Goal: Task Accomplishment & Management: Manage account settings

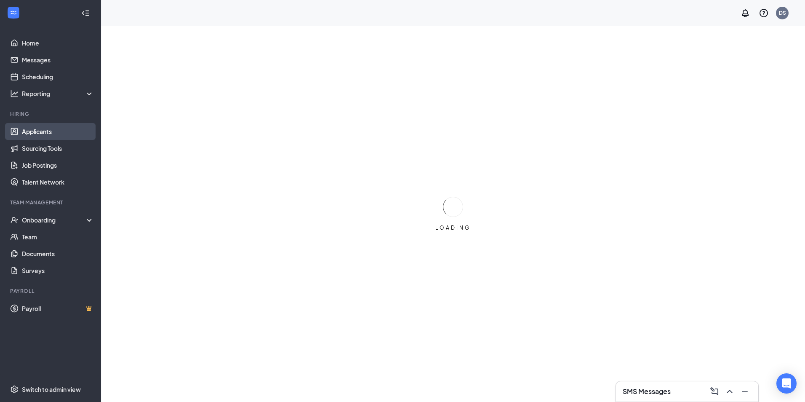
click at [62, 136] on link "Applicants" at bounding box center [58, 131] width 72 height 17
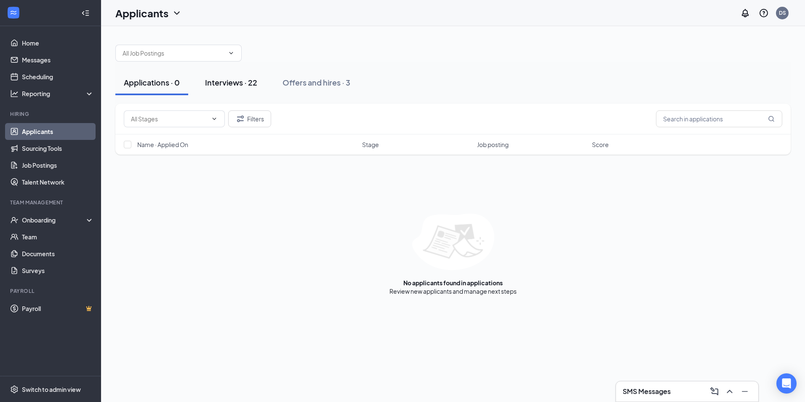
click at [230, 89] on button "Interviews · 22" at bounding box center [231, 82] width 69 height 25
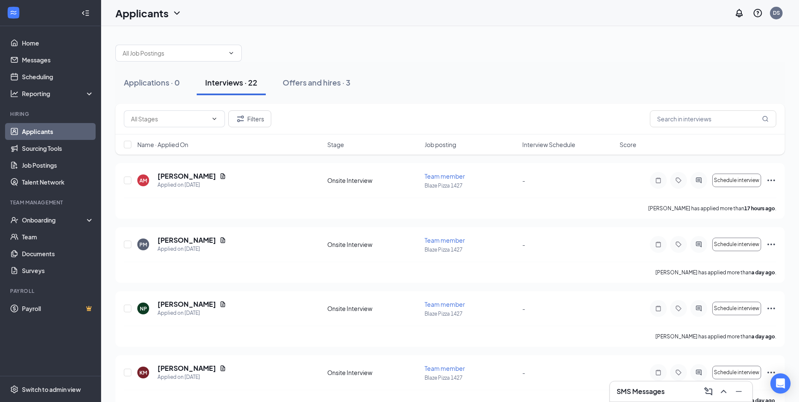
click at [312, 96] on div "Applications · 0 Interviews · 22 Offers and hires · 3" at bounding box center [449, 82] width 669 height 42
click at [313, 79] on div "Offers and hires · 3" at bounding box center [317, 82] width 68 height 11
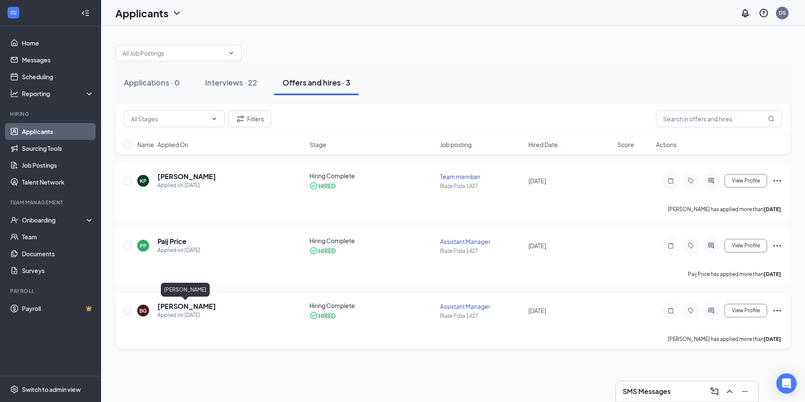
click at [182, 303] on h5 "[PERSON_NAME]" at bounding box center [186, 306] width 59 height 9
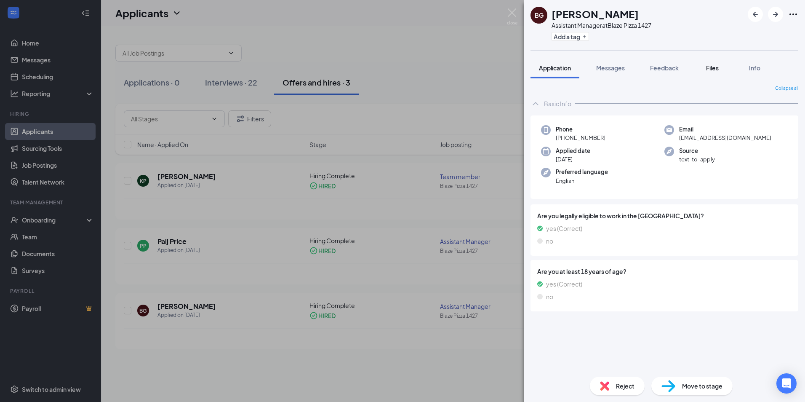
click at [714, 71] on span "Files" at bounding box center [712, 68] width 13 height 8
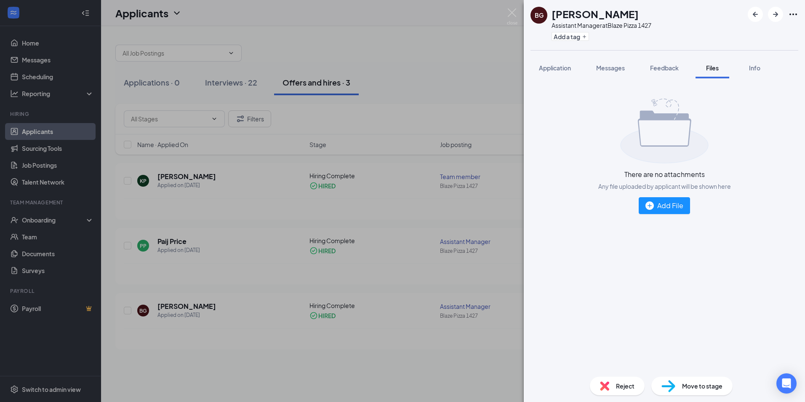
click at [523, 51] on div "BG [PERSON_NAME] Assistant Manager at Blaze Pizza 1427 Add a tag Application Me…" at bounding box center [402, 201] width 805 height 402
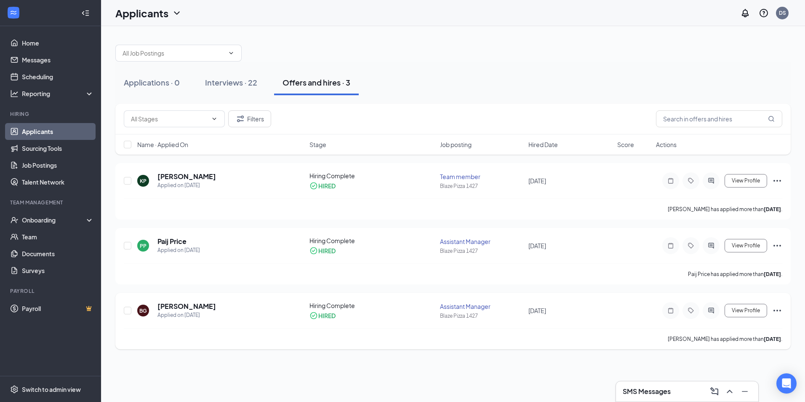
click at [180, 306] on h5 "[PERSON_NAME]" at bounding box center [186, 306] width 59 height 9
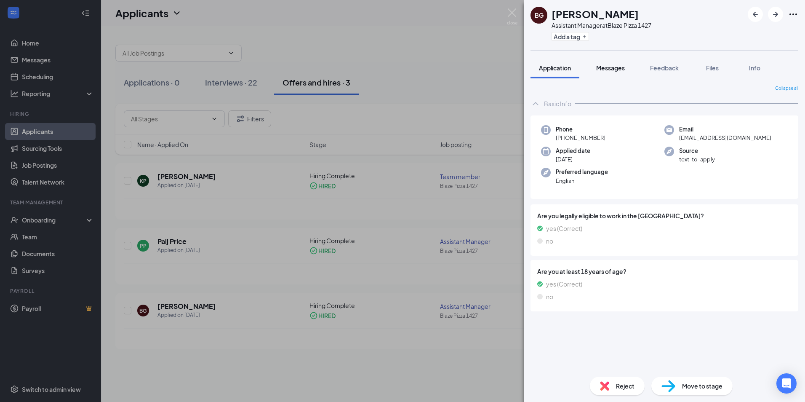
click at [606, 68] on span "Messages" at bounding box center [610, 68] width 29 height 8
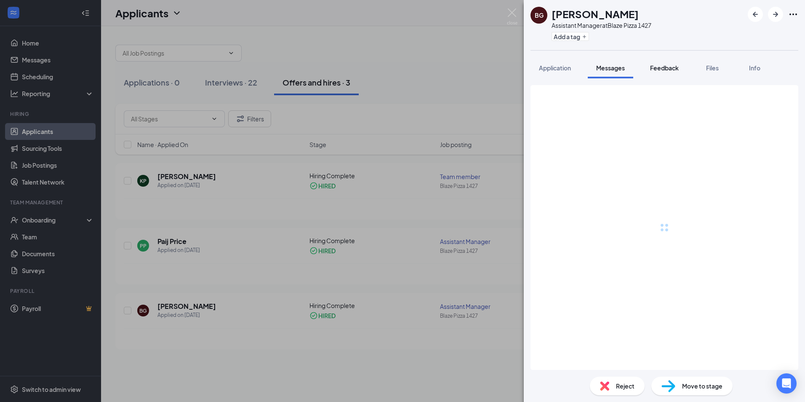
click at [651, 66] on span "Feedback" at bounding box center [664, 68] width 29 height 8
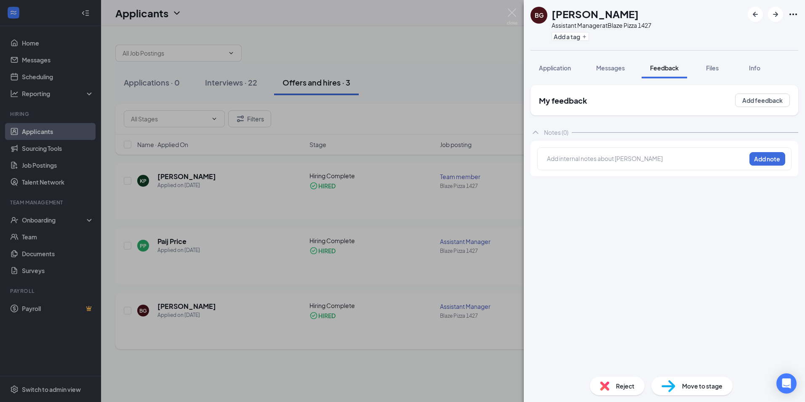
click at [420, 306] on div "BG [PERSON_NAME] Assistant Manager at Blaze Pizza 1427 Add a tag Application Me…" at bounding box center [402, 201] width 805 height 402
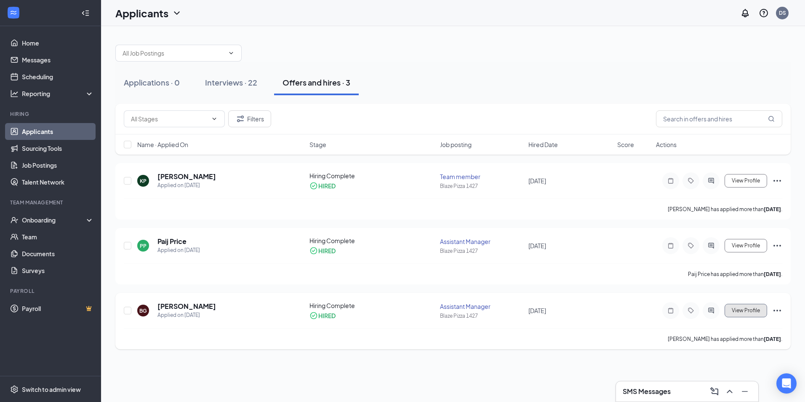
click at [738, 312] on span "View Profile" at bounding box center [746, 310] width 28 height 6
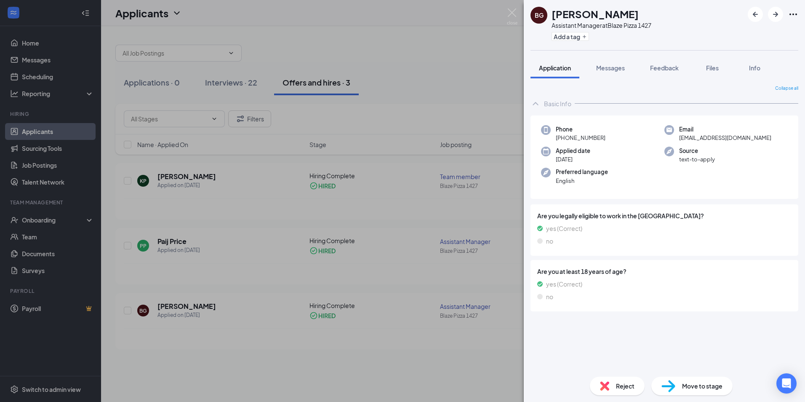
click at [475, 302] on div "BG [PERSON_NAME] Assistant Manager at Blaze Pizza 1427 Add a tag Application Me…" at bounding box center [402, 201] width 805 height 402
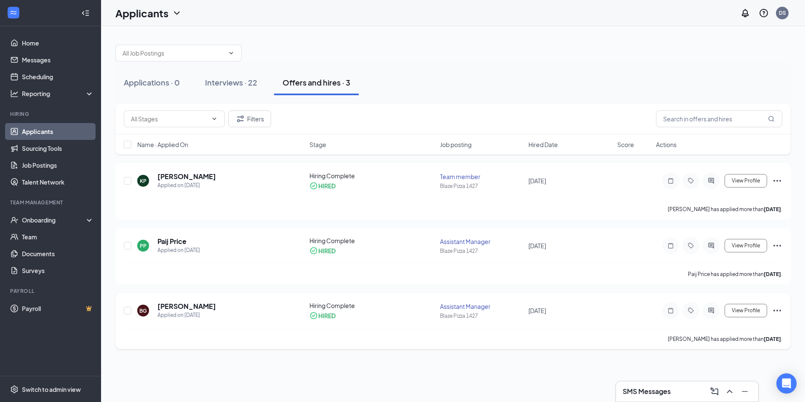
click at [769, 311] on div "View Profile" at bounding box center [719, 310] width 126 height 17
click at [779, 310] on icon "Ellipses" at bounding box center [777, 310] width 10 height 10
